Goal: Communication & Community: Answer question/provide support

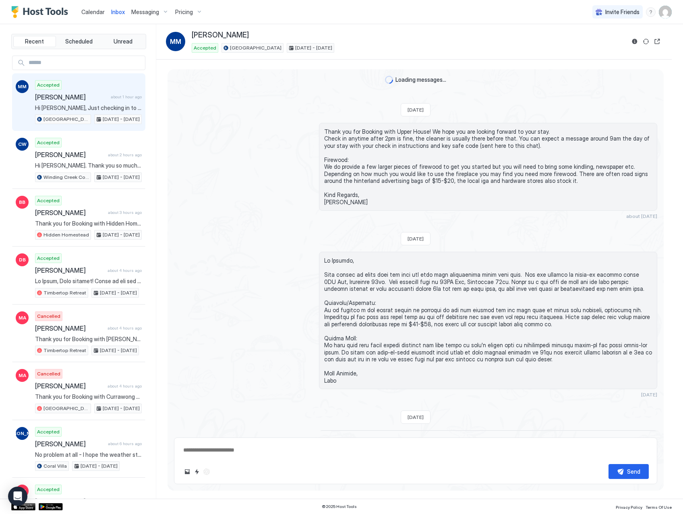
scroll to position [842, 0]
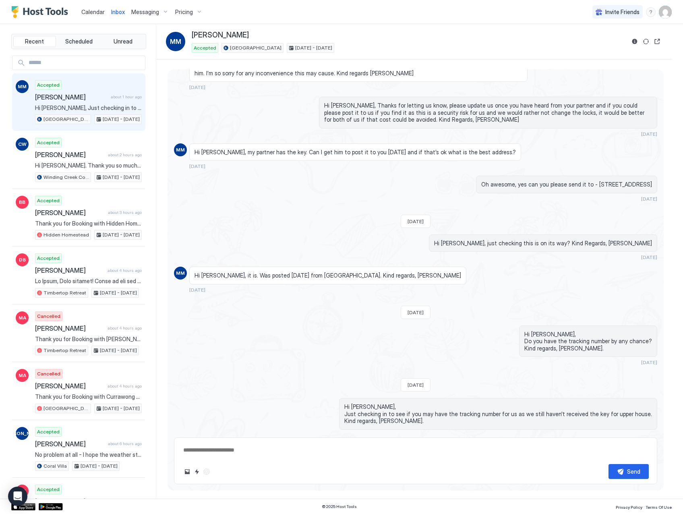
click at [88, 11] on span "Calendar" at bounding box center [92, 11] width 23 height 7
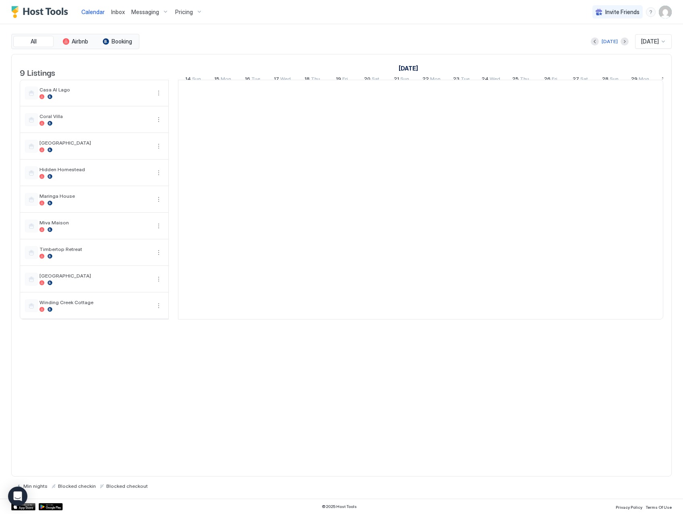
scroll to position [0, 447]
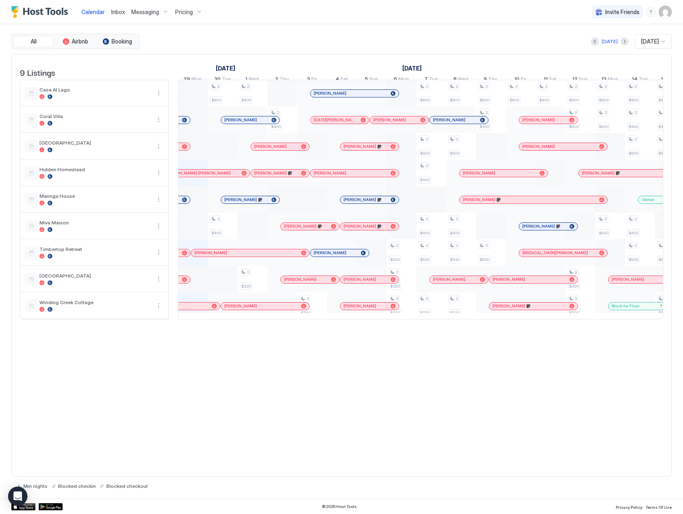
click at [120, 13] on span "Inbox" at bounding box center [118, 11] width 14 height 7
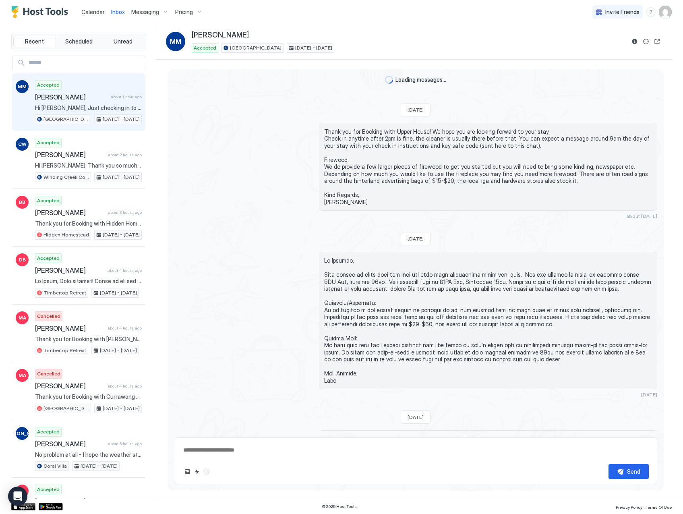
scroll to position [842, 0]
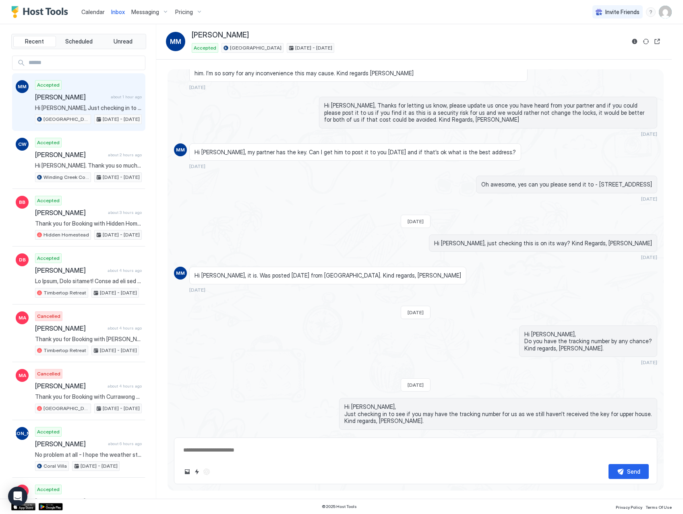
click at [58, 9] on img "Host Tools Logo" at bounding box center [41, 12] width 60 height 12
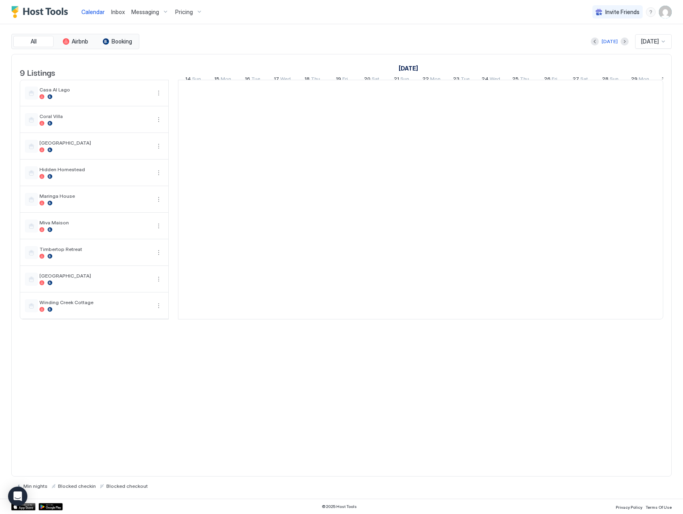
scroll to position [0, 447]
click at [115, 9] on span "Inbox" at bounding box center [118, 11] width 14 height 7
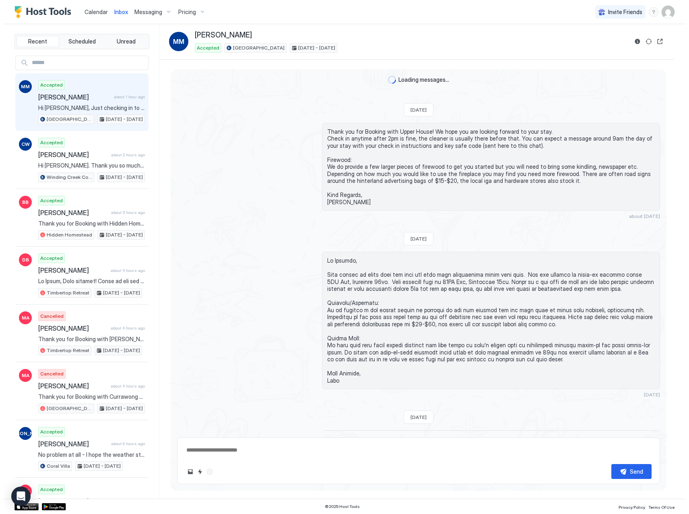
scroll to position [842, 0]
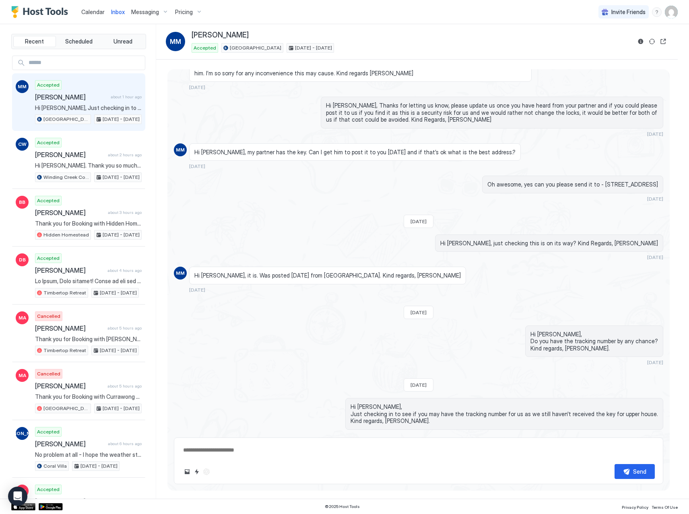
type textarea "*"
